Goal: Transaction & Acquisition: Purchase product/service

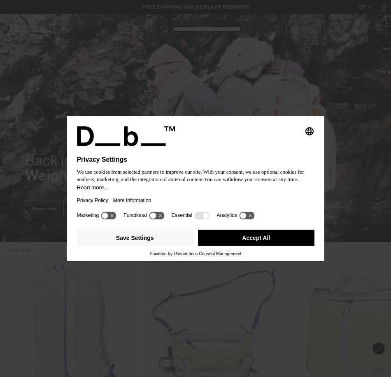
click at [252, 239] on button "Accept All" at bounding box center [256, 237] width 116 height 16
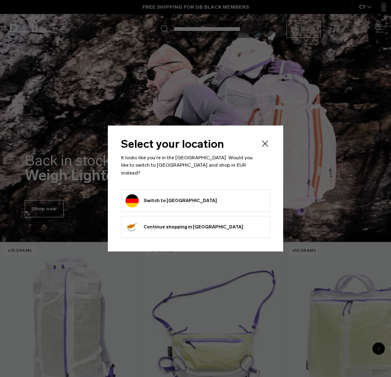
click at [266, 140] on div "Select your location It looks like you're in the [GEOGRAPHIC_DATA]. Would you l…" at bounding box center [195, 187] width 175 height 125
click at [269, 140] on div "Select your location It looks like you're in the [GEOGRAPHIC_DATA]. Would you l…" at bounding box center [195, 187] width 175 height 125
click at [265, 148] on icon "Close" at bounding box center [265, 144] width 10 height 10
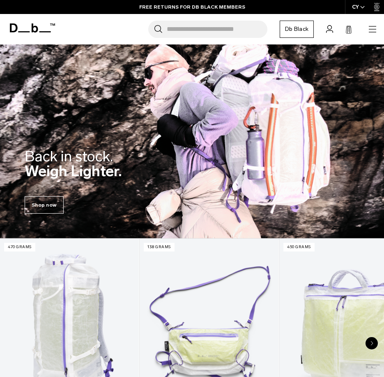
click at [370, 31] on icon "button" at bounding box center [373, 29] width 10 height 10
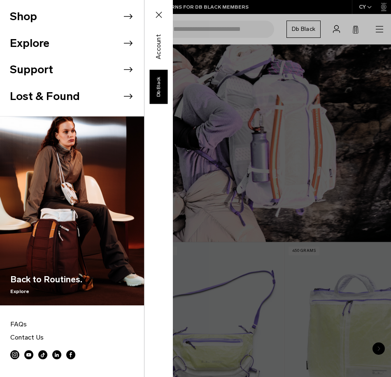
click at [126, 15] on icon at bounding box center [128, 16] width 12 height 12
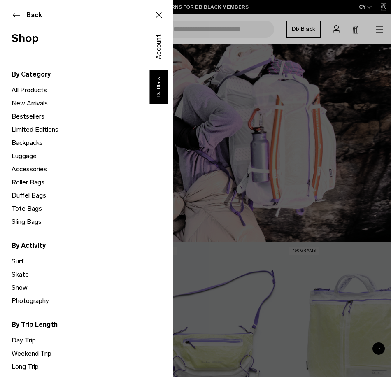
click at [28, 90] on link "All Products" at bounding box center [78, 89] width 132 height 13
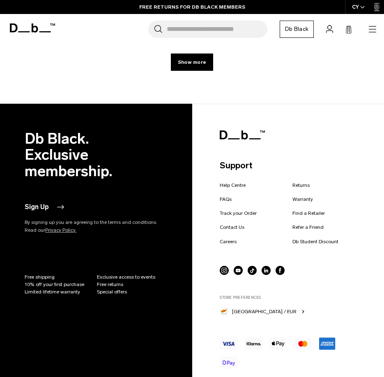
scroll to position [6432, 0]
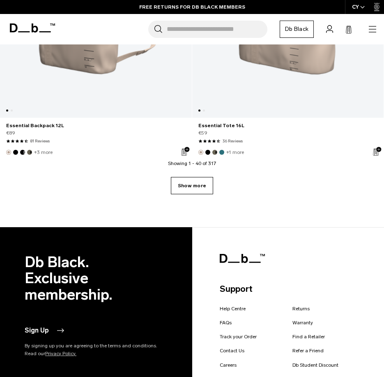
click at [185, 185] on link "Show more" at bounding box center [192, 185] width 42 height 17
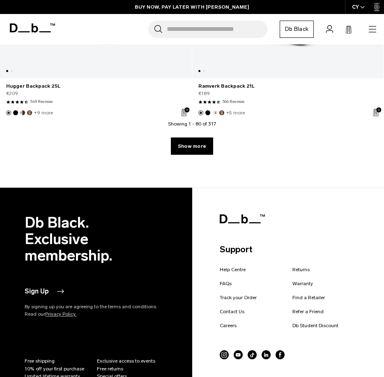
scroll to position [12183, 0]
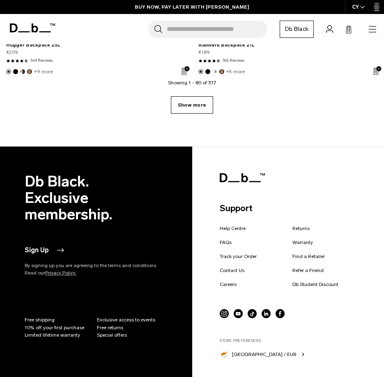
click at [197, 101] on link "Show more" at bounding box center [192, 104] width 42 height 17
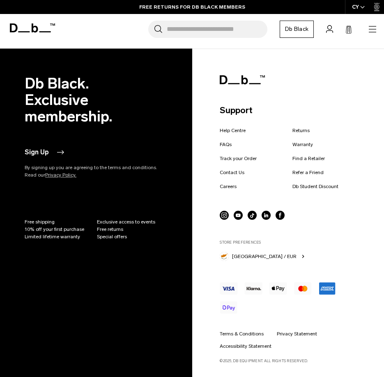
scroll to position [17694, 0]
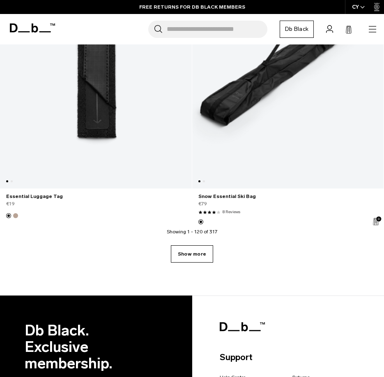
click at [195, 250] on link "Show more" at bounding box center [192, 253] width 42 height 17
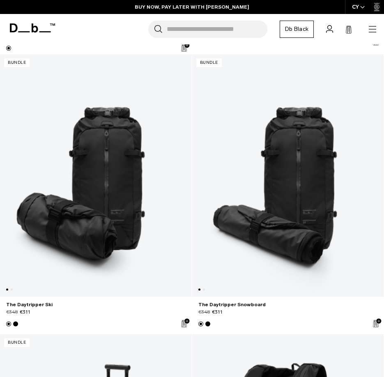
scroll to position [20407, 0]
